Goal: Task Accomplishment & Management: Manage account settings

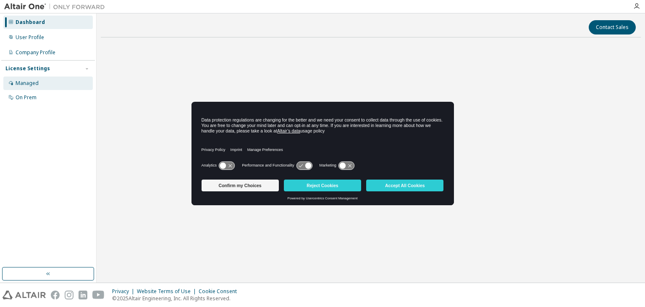
click at [44, 84] on div "Managed" at bounding box center [47, 82] width 89 height 13
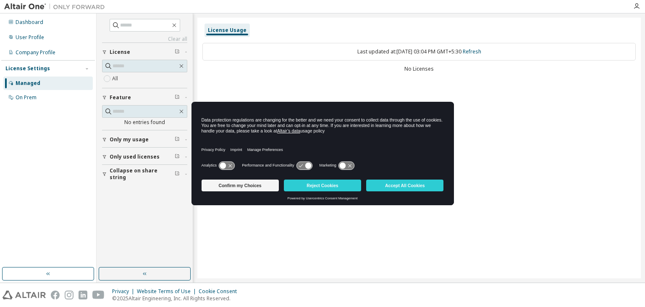
click at [374, 51] on div "Last updated at: [DATE] 03:04 PM GMT+5:30 Refresh" at bounding box center [418, 52] width 433 height 18
click at [319, 184] on button "Reject Cookies" at bounding box center [322, 185] width 77 height 12
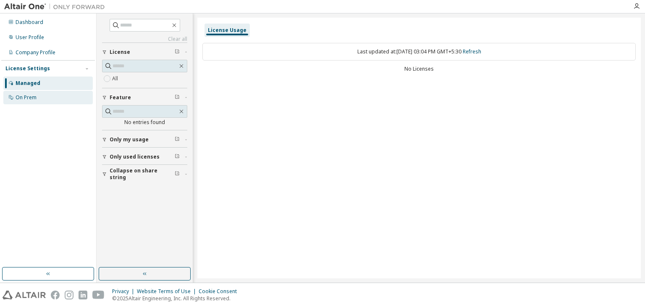
click at [41, 94] on div "On Prem" at bounding box center [47, 97] width 89 height 13
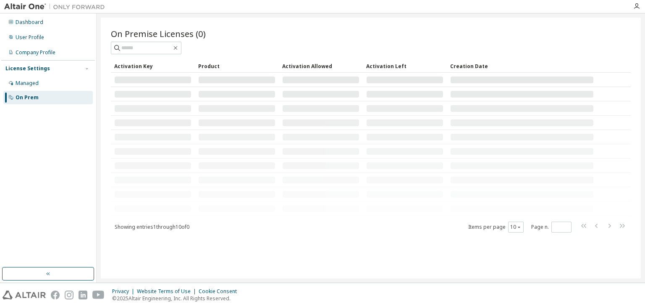
click at [41, 94] on div "On Prem" at bounding box center [47, 97] width 89 height 13
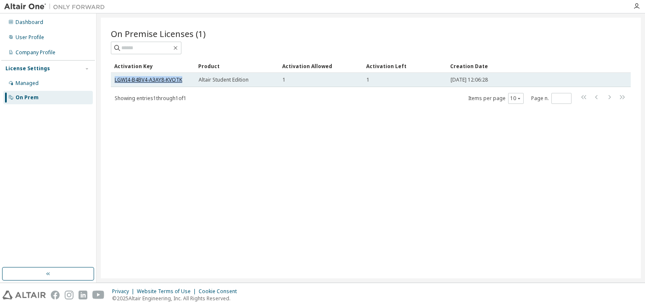
drag, startPoint x: 181, startPoint y: 77, endPoint x: 114, endPoint y: 78, distance: 66.8
click at [115, 78] on div "LGWI4-B4BV4-A3AY8-KVOTK" at bounding box center [153, 79] width 76 height 7
copy link "LGWI4-B4BV4-A3AY8-KVOTK"
click at [156, 81] on link "LGWI4-B4BV4-A3AY8-KVOTK" at bounding box center [149, 79] width 68 height 7
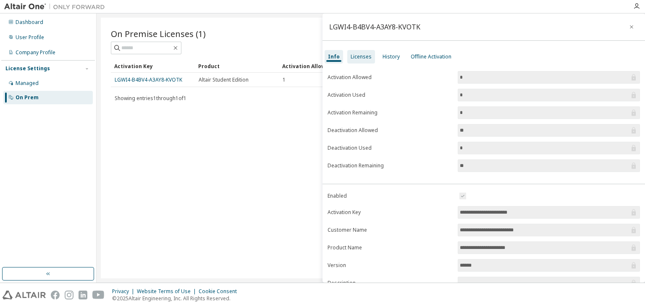
click at [363, 58] on div "Licenses" at bounding box center [361, 56] width 21 height 7
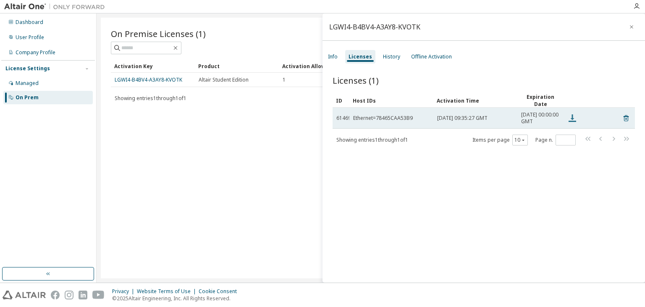
click at [571, 120] on icon at bounding box center [572, 118] width 10 height 10
